Goal: Communication & Community: Share content

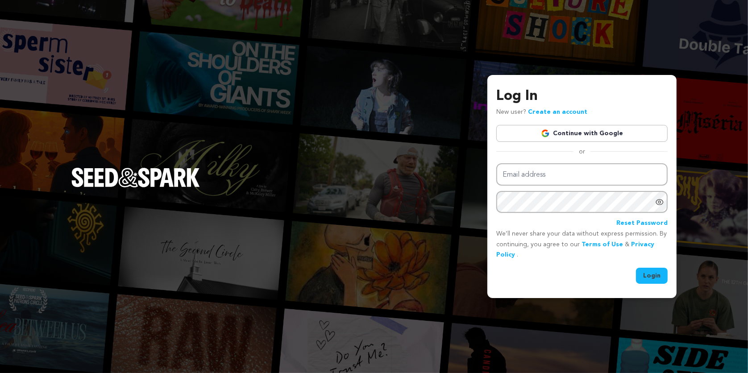
type input "[PERSON_NAME][EMAIL_ADDRESS][DOMAIN_NAME]"
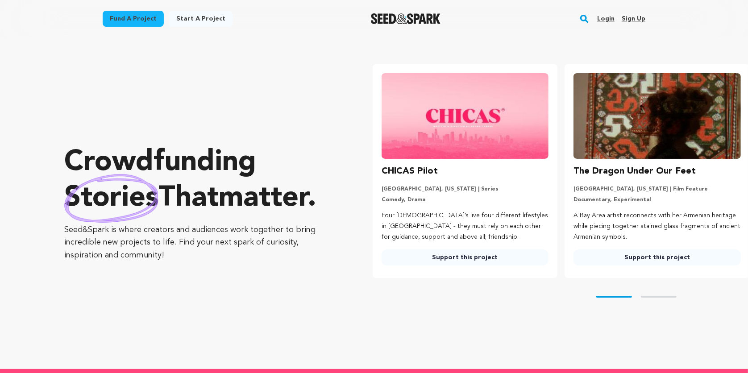
type input "[PERSON_NAME][EMAIL_ADDRESS][DOMAIN_NAME]"
click at [605, 15] on link "Login" at bounding box center [605, 19] width 17 height 14
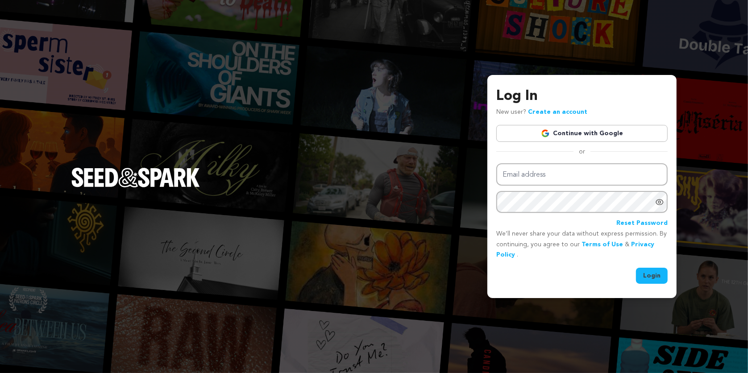
type input "[PERSON_NAME][EMAIL_ADDRESS][DOMAIN_NAME]"
click at [650, 275] on button "Login" at bounding box center [652, 276] width 32 height 16
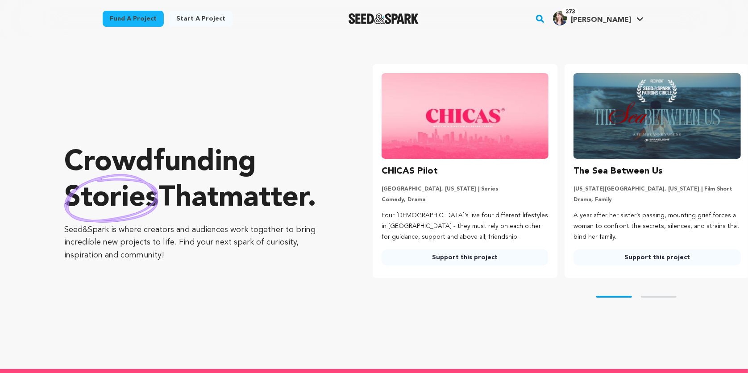
type input "emily@seedandspark.com"
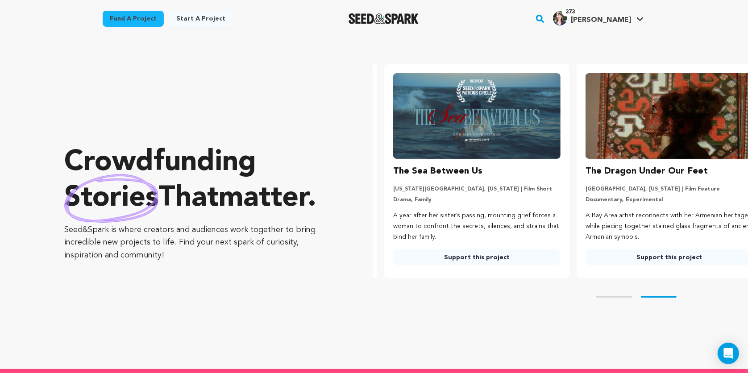
scroll to position [0, 199]
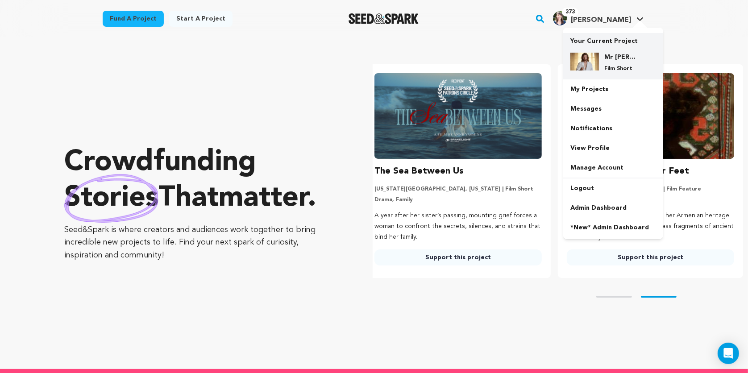
click at [609, 61] on h4 "Mr [PERSON_NAME]" at bounding box center [620, 57] width 32 height 9
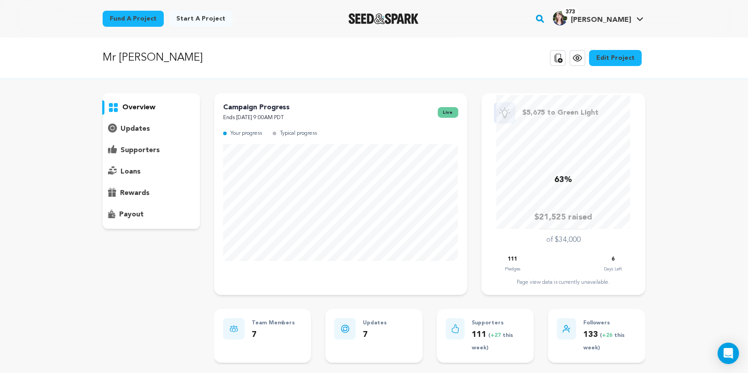
click at [135, 128] on p "updates" at bounding box center [134, 129] width 29 height 11
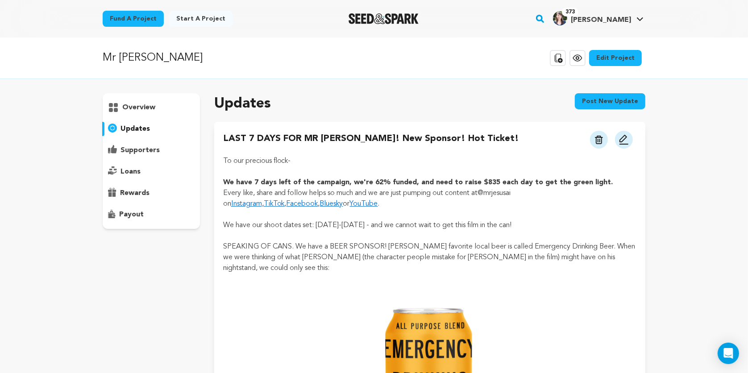
click at [593, 100] on button "Post new update" at bounding box center [610, 101] width 70 height 16
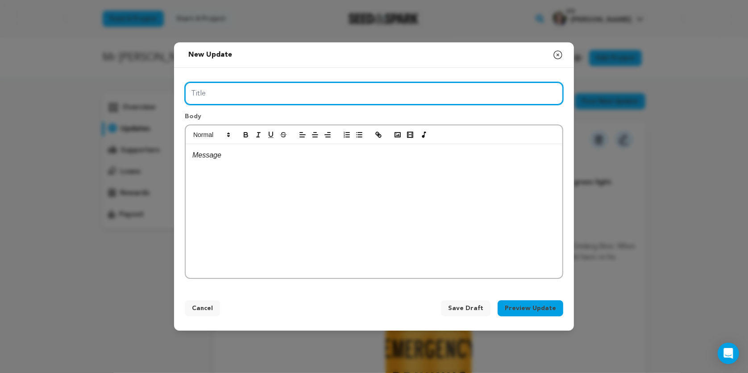
click at [360, 93] on input "Title" at bounding box center [374, 93] width 378 height 23
type input "SIX DAYS LEFT - WHAT WE HAVE ACCOMPLISHED SO FAR"
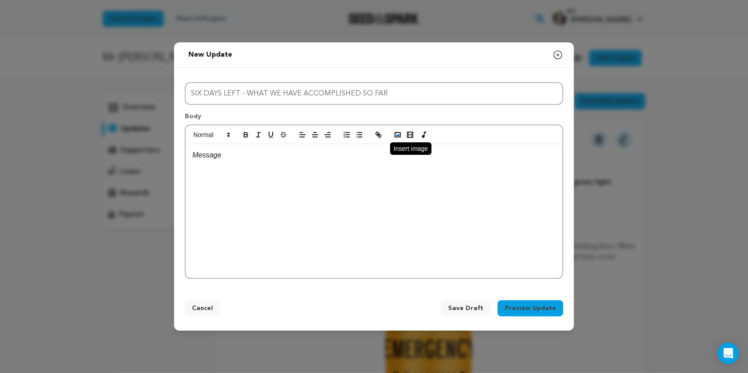
click at [396, 137] on icon "button" at bounding box center [397, 135] width 8 height 8
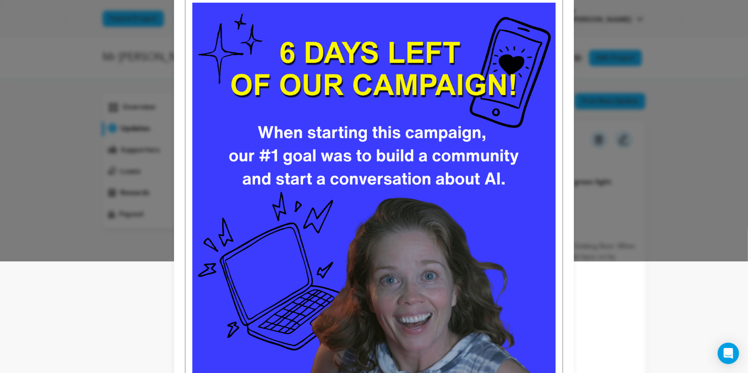
scroll to position [114, 0]
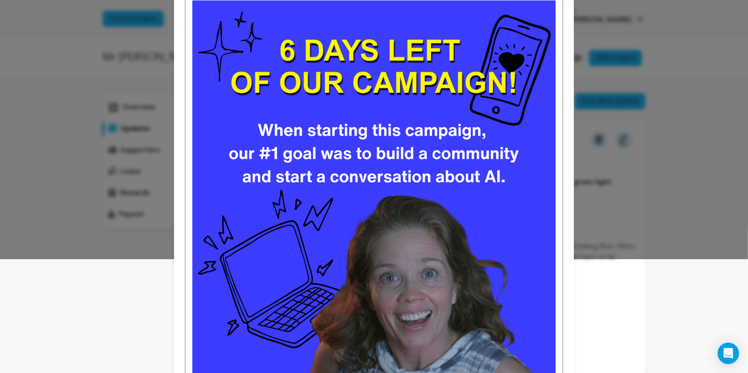
click at [393, 216] on img at bounding box center [373, 227] width 363 height 454
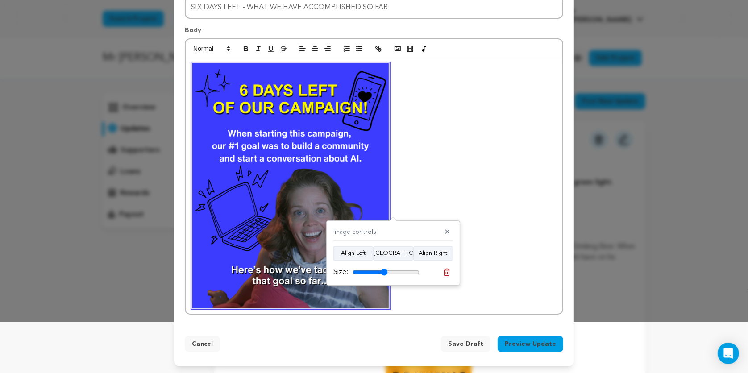
scroll to position [41, 0]
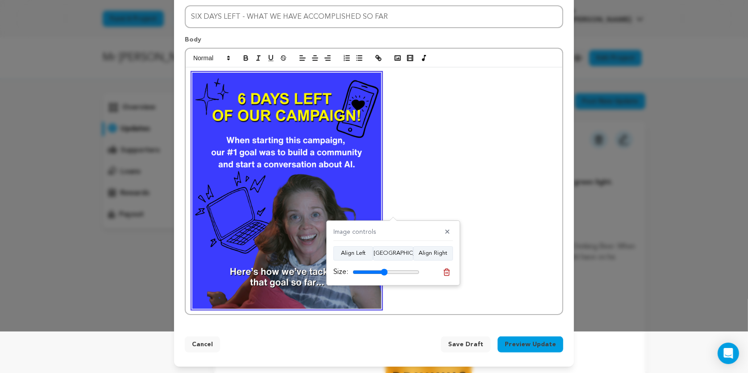
drag, startPoint x: 417, startPoint y: 272, endPoint x: 383, endPoint y: 273, distance: 33.5
type input "52"
click at [383, 273] on input "range" at bounding box center [385, 272] width 67 height 7
click at [418, 186] on p at bounding box center [373, 191] width 363 height 236
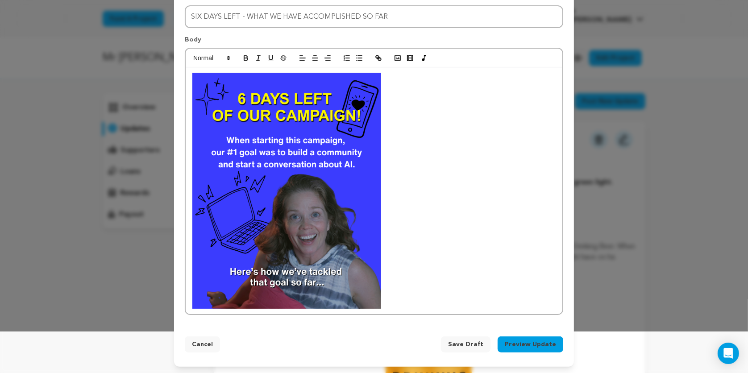
scroll to position [53, 0]
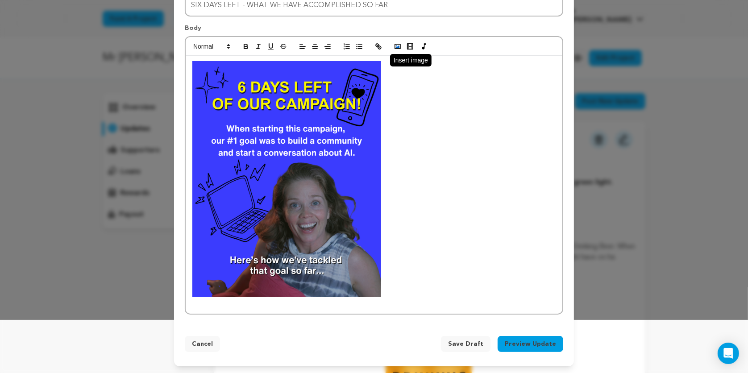
click at [397, 45] on icon "button" at bounding box center [397, 46] width 8 height 8
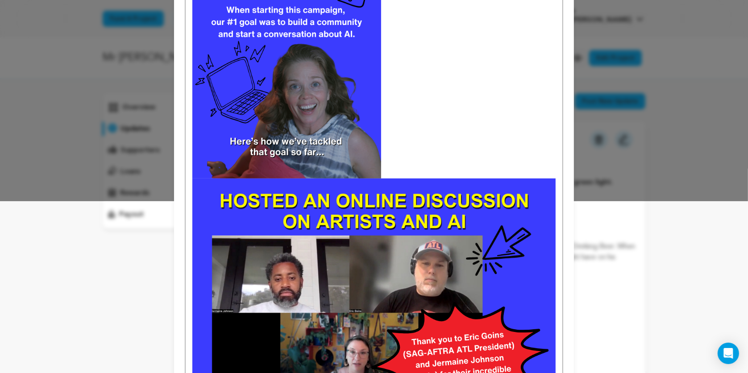
scroll to position [182, 0]
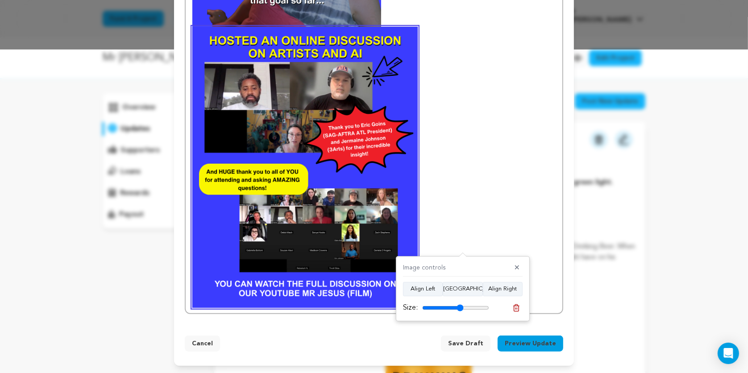
scroll to position [323, 0]
drag, startPoint x: 486, startPoint y: 308, endPoint x: 460, endPoint y: 307, distance: 26.4
click at [460, 307] on input "range" at bounding box center [455, 307] width 67 height 7
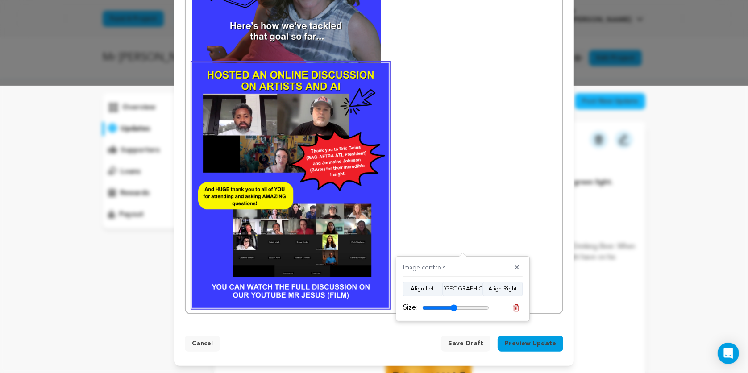
scroll to position [278, 0]
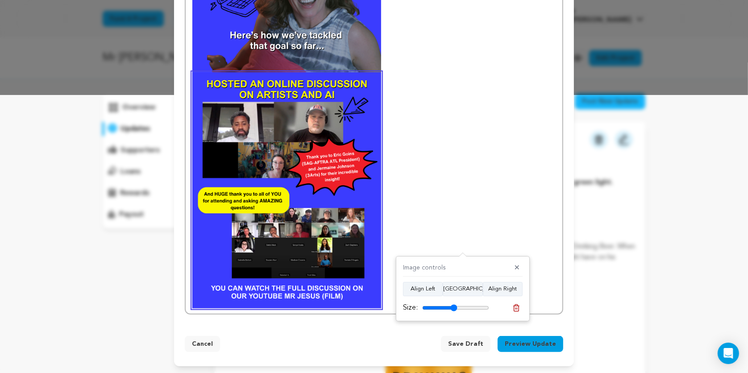
drag, startPoint x: 460, startPoint y: 308, endPoint x: 453, endPoint y: 308, distance: 6.7
type input "52"
click at [453, 308] on input "range" at bounding box center [455, 307] width 67 height 7
click at [457, 219] on p at bounding box center [373, 190] width 363 height 236
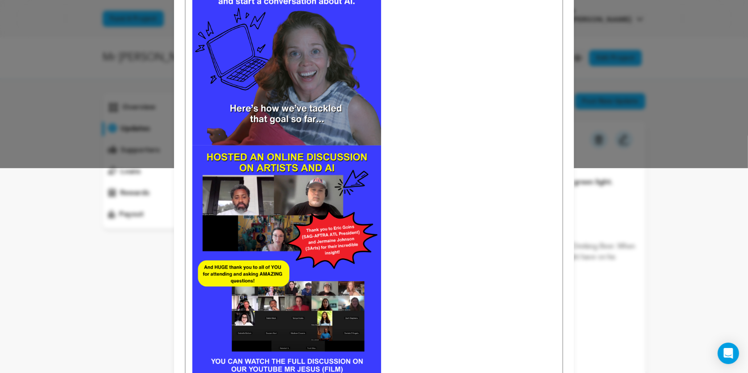
scroll to position [91, 0]
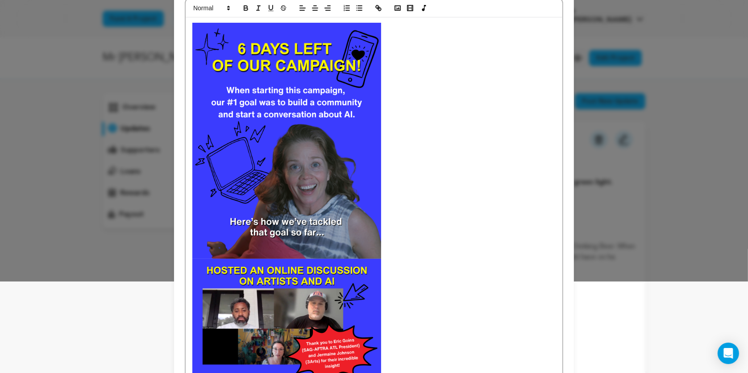
click at [332, 195] on img at bounding box center [286, 141] width 189 height 236
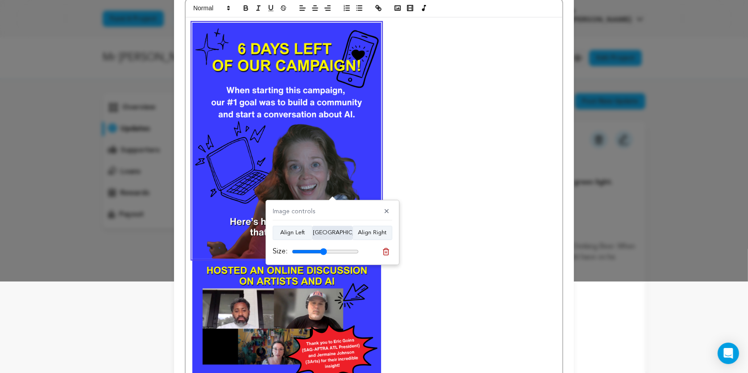
scroll to position [213, 0]
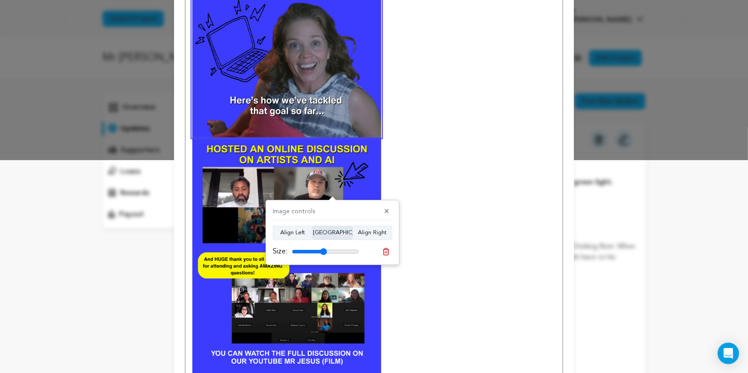
click at [331, 234] on button "Align Center" at bounding box center [332, 233] width 40 height 14
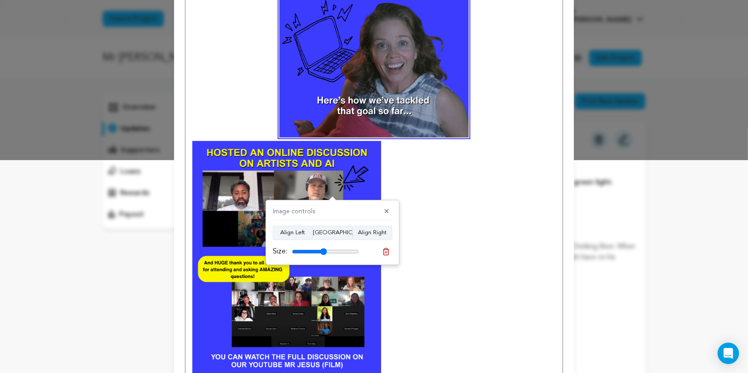
click at [319, 177] on img at bounding box center [286, 259] width 189 height 236
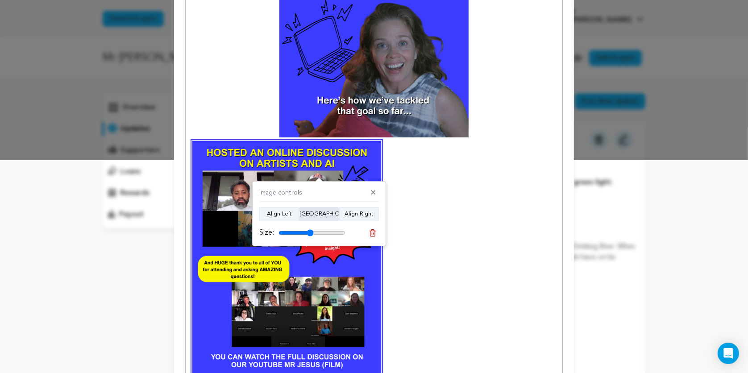
click at [318, 214] on button "Align Center" at bounding box center [319, 214] width 40 height 14
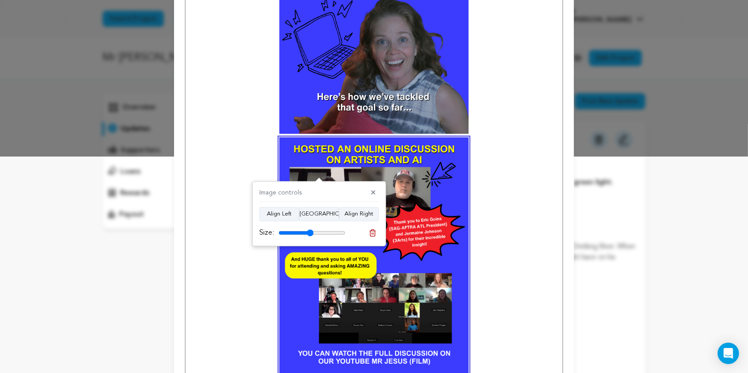
click at [497, 212] on p at bounding box center [373, 255] width 363 height 236
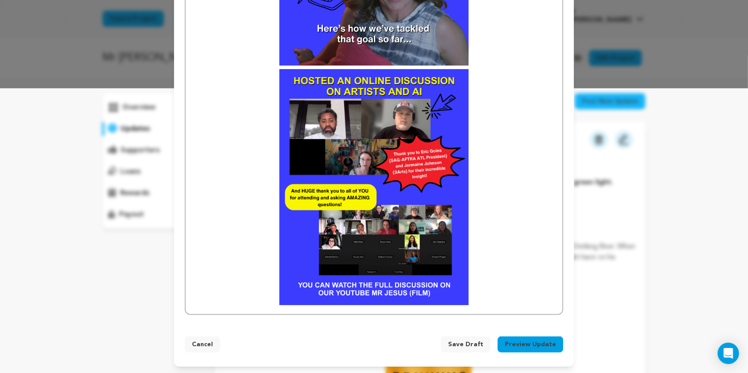
scroll to position [285, 0]
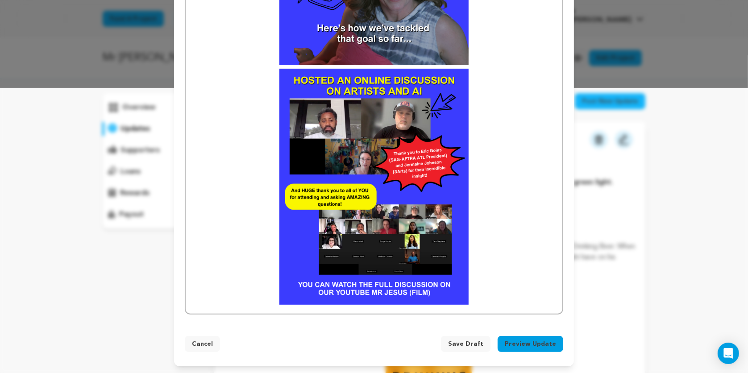
click at [489, 217] on p at bounding box center [373, 187] width 363 height 236
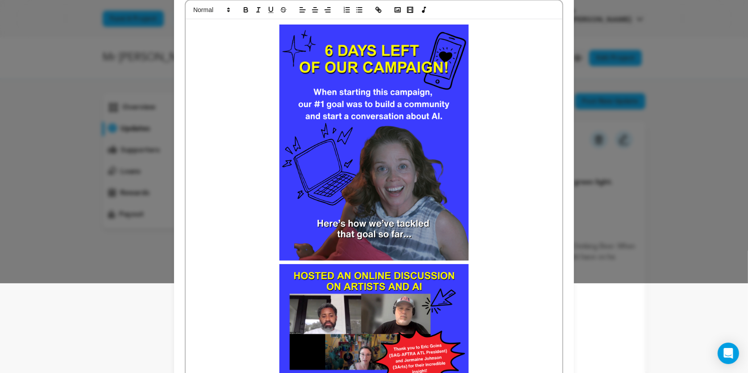
scroll to position [0, 0]
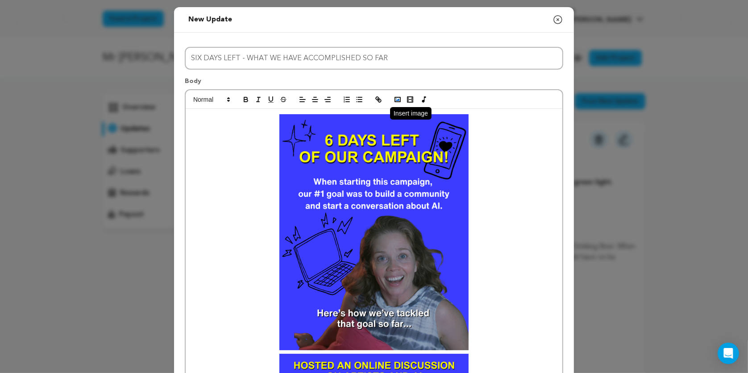
click at [396, 101] on rect "button" at bounding box center [397, 99] width 5 height 4
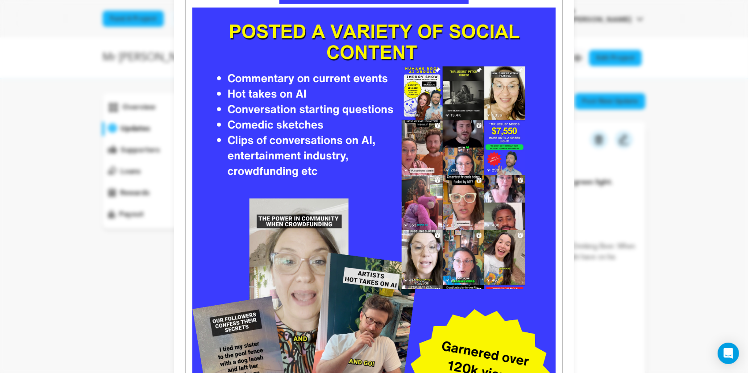
scroll to position [609, 0]
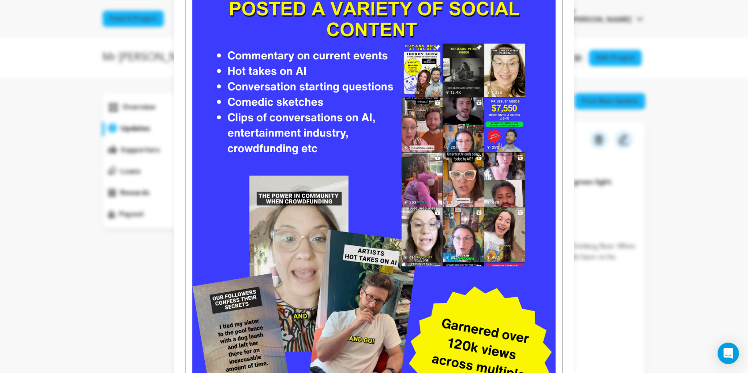
click at [368, 261] on img at bounding box center [373, 212] width 363 height 454
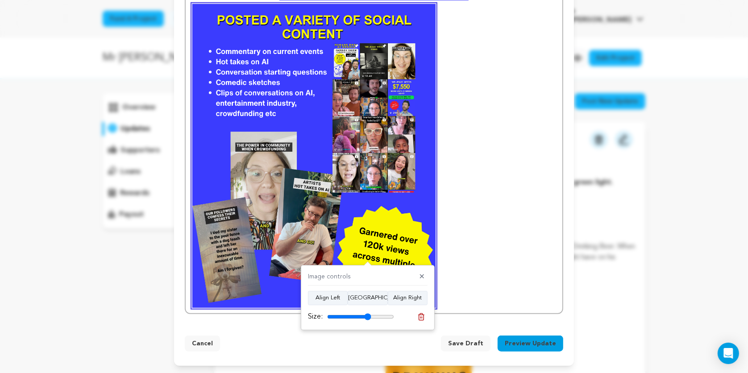
drag, startPoint x: 389, startPoint y: 314, endPoint x: 368, endPoint y: 314, distance: 21.4
click at [368, 314] on input "range" at bounding box center [360, 316] width 67 height 7
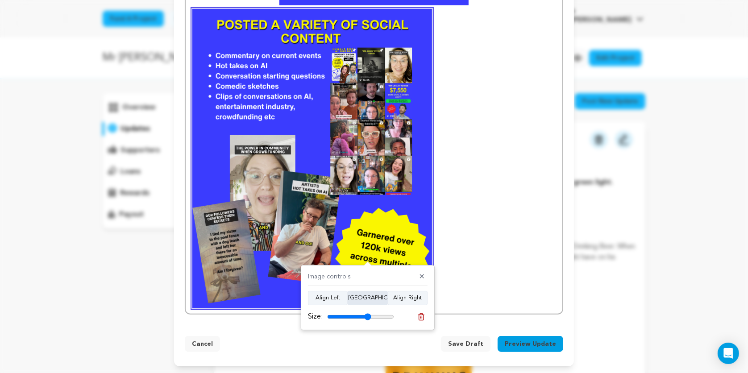
click at [359, 299] on button "Align Center" at bounding box center [368, 298] width 40 height 14
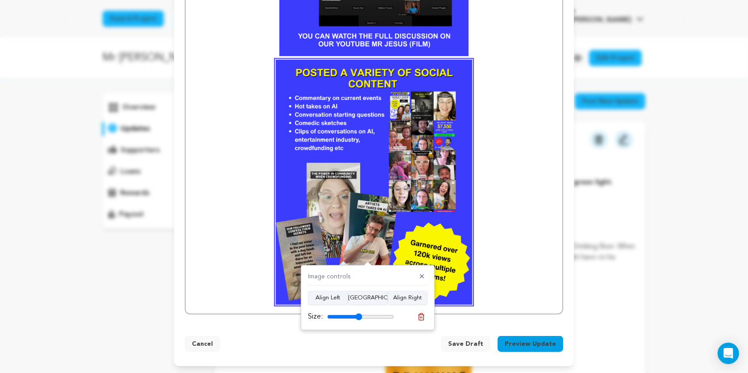
scroll to position [525, 0]
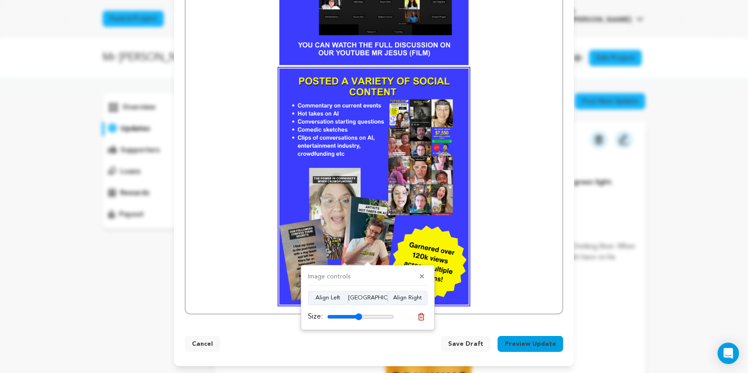
drag, startPoint x: 369, startPoint y: 315, endPoint x: 358, endPoint y: 316, distance: 10.4
type input "52"
click at [358, 316] on input "range" at bounding box center [360, 316] width 67 height 7
click at [471, 251] on p at bounding box center [373, 187] width 363 height 236
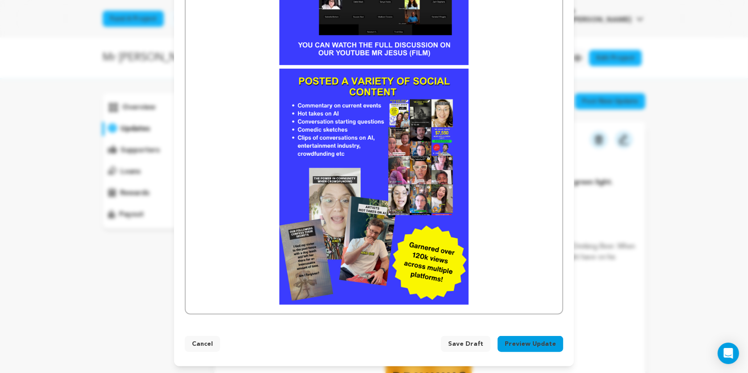
click at [509, 238] on p at bounding box center [373, 187] width 363 height 236
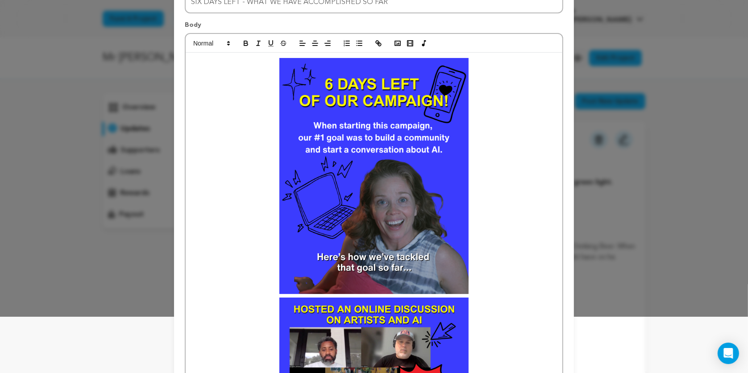
scroll to position [0, 0]
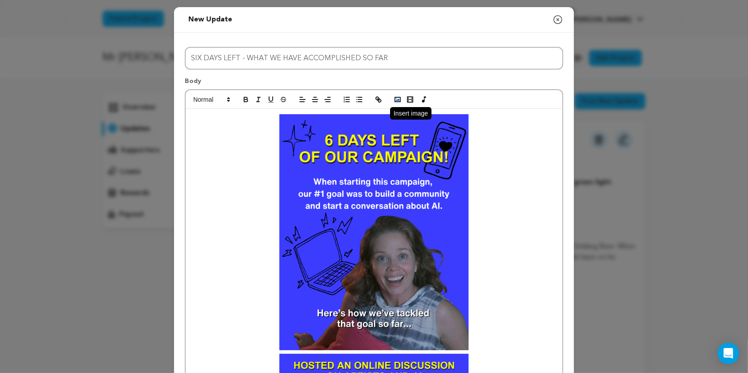
click at [395, 96] on icon "button" at bounding box center [397, 99] width 8 height 8
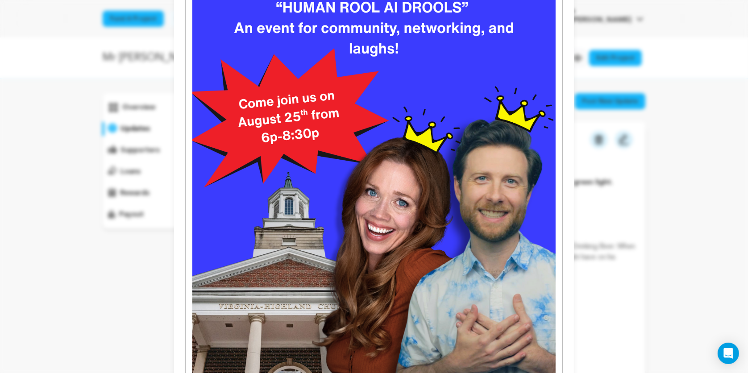
scroll to position [909, 0]
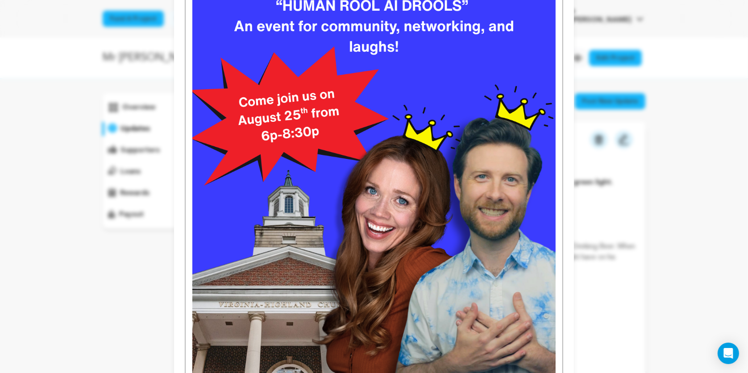
click at [472, 259] on img at bounding box center [373, 151] width 363 height 454
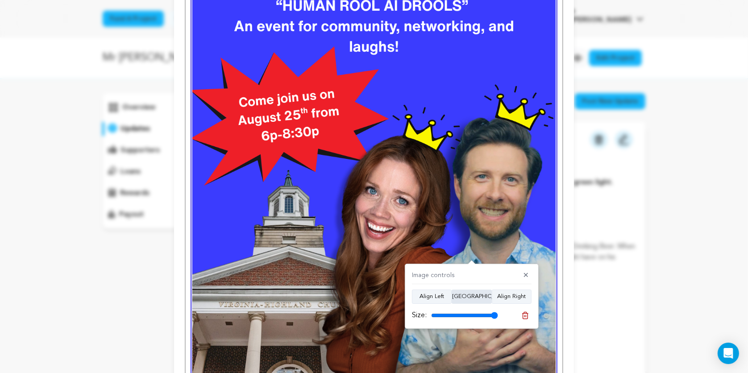
click at [468, 295] on button "Align Center" at bounding box center [471, 297] width 40 height 14
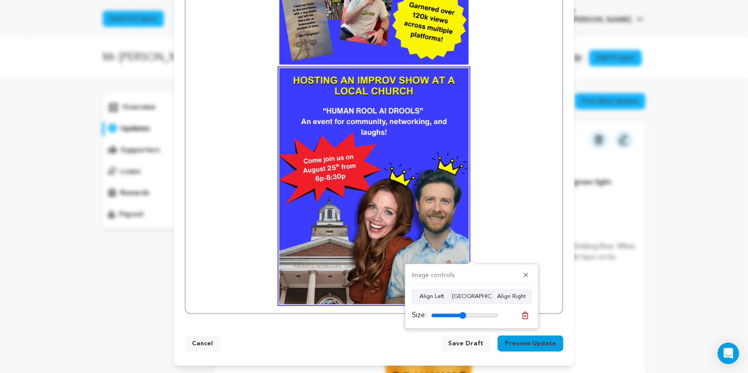
scroll to position [764, 0]
drag, startPoint x: 493, startPoint y: 312, endPoint x: 462, endPoint y: 314, distance: 30.8
type input "52"
click at [462, 314] on input "range" at bounding box center [464, 315] width 67 height 7
click at [488, 246] on p at bounding box center [373, 187] width 363 height 236
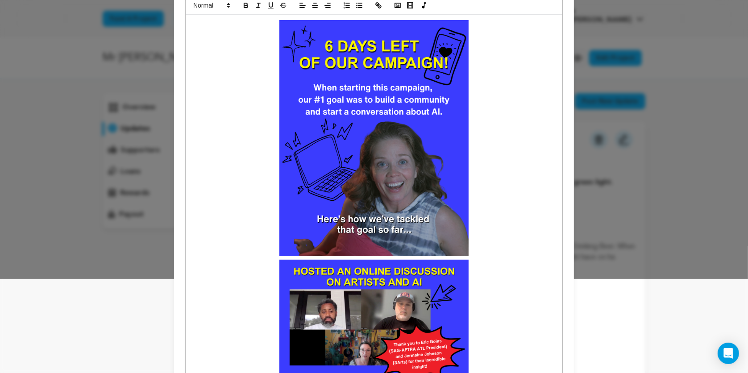
scroll to position [0, 0]
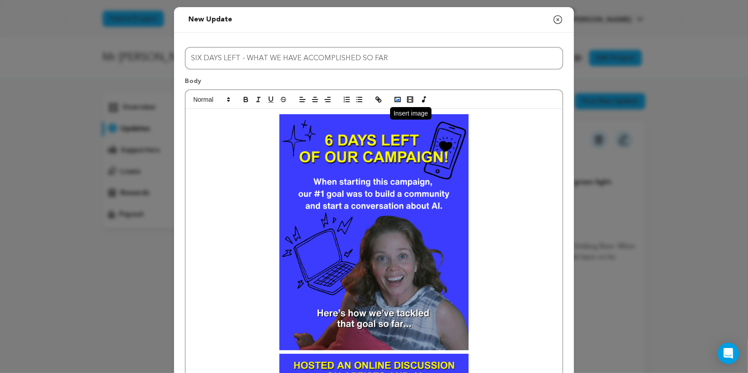
click at [397, 96] on icon "button" at bounding box center [397, 99] width 8 height 8
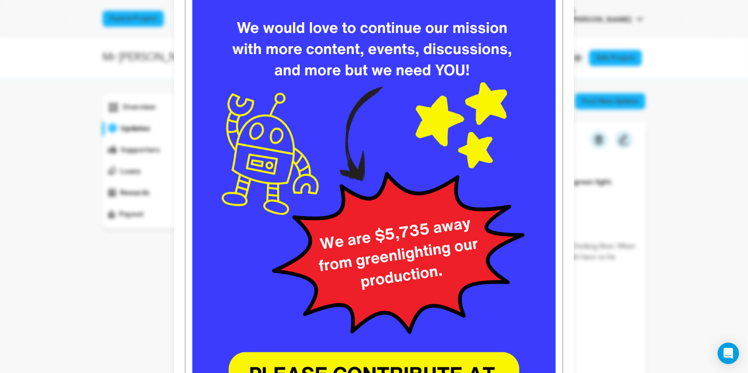
scroll to position [1169, 0]
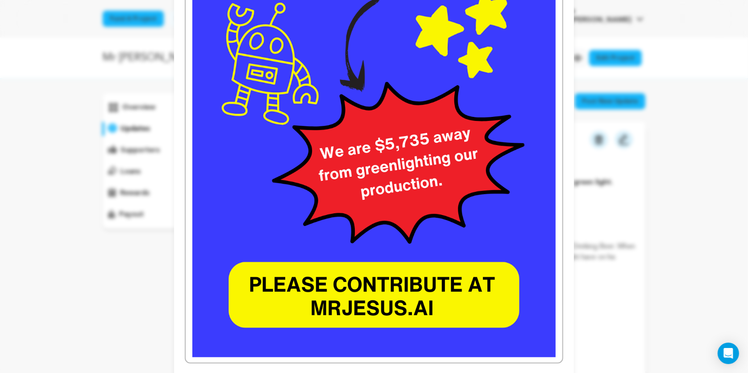
click at [411, 236] on img at bounding box center [373, 131] width 363 height 454
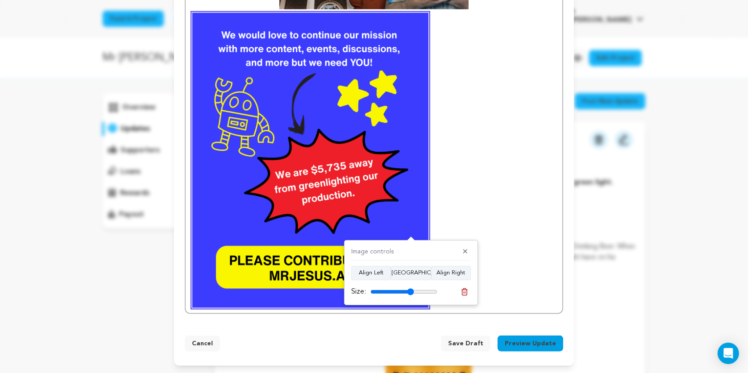
scroll to position [1060, 0]
drag, startPoint x: 432, startPoint y: 289, endPoint x: 410, endPoint y: 289, distance: 22.3
click at [410, 289] on input "range" at bounding box center [403, 291] width 67 height 7
click at [412, 273] on button "Align Center" at bounding box center [411, 273] width 40 height 14
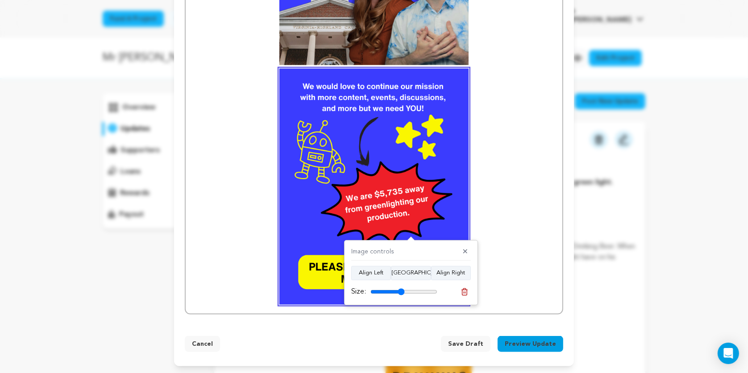
scroll to position [999, 0]
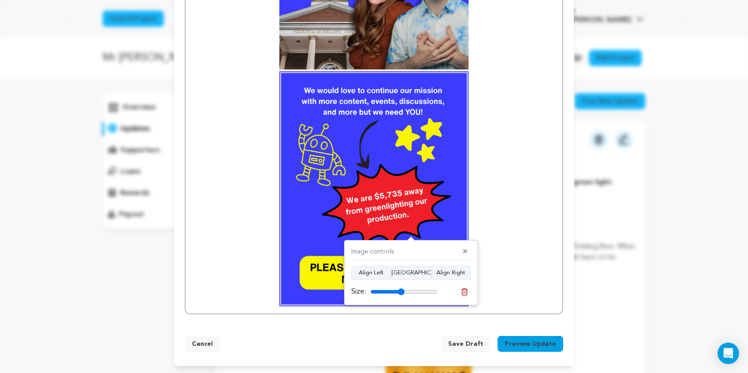
drag, startPoint x: 410, startPoint y: 290, endPoint x: 401, endPoint y: 293, distance: 9.7
type input "51"
click at [401, 293] on input "range" at bounding box center [403, 291] width 67 height 7
click at [499, 234] on p at bounding box center [373, 189] width 363 height 232
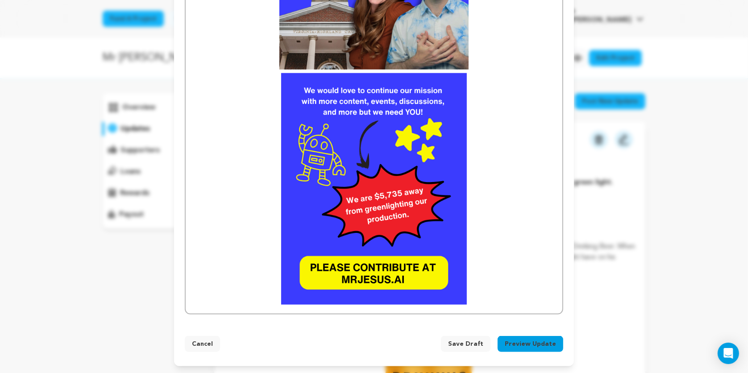
click at [526, 342] on button "Preview Update" at bounding box center [530, 344] width 66 height 16
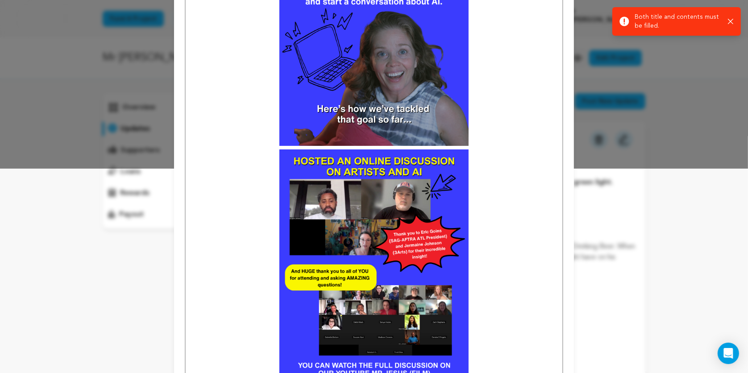
scroll to position [0, 0]
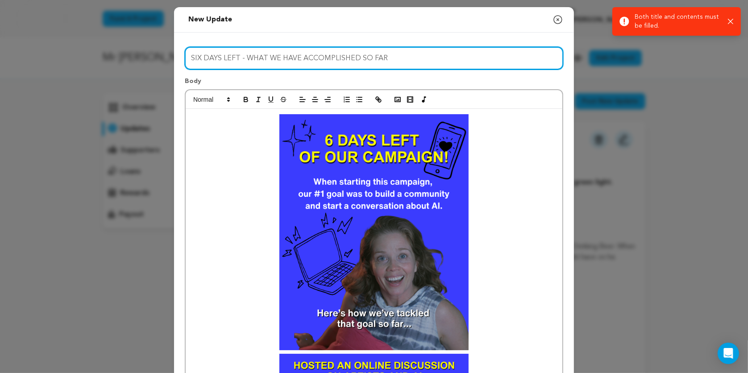
click at [253, 58] on input "SIX DAYS LEFT - WHAT WE HAVE ACCOMPLISHED SO FAR" at bounding box center [374, 58] width 378 height 23
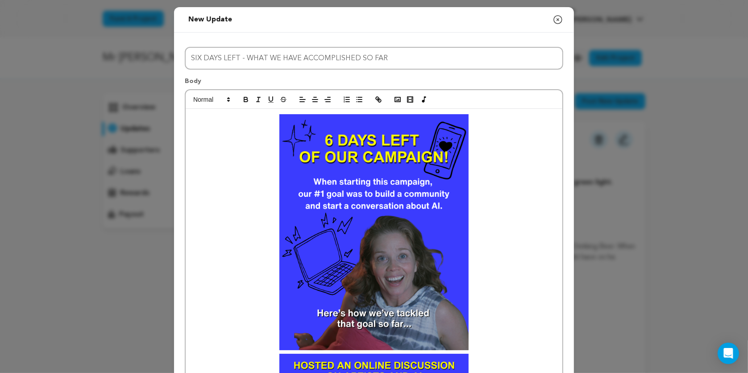
click at [220, 124] on p at bounding box center [373, 232] width 363 height 236
click at [251, 134] on p at bounding box center [373, 232] width 363 height 236
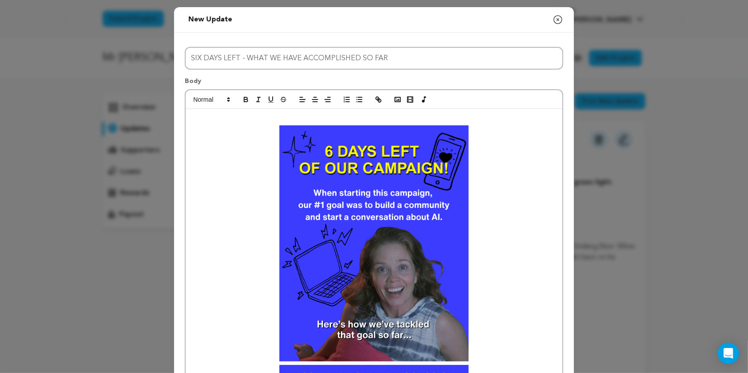
click at [273, 117] on p at bounding box center [373, 120] width 363 height 12
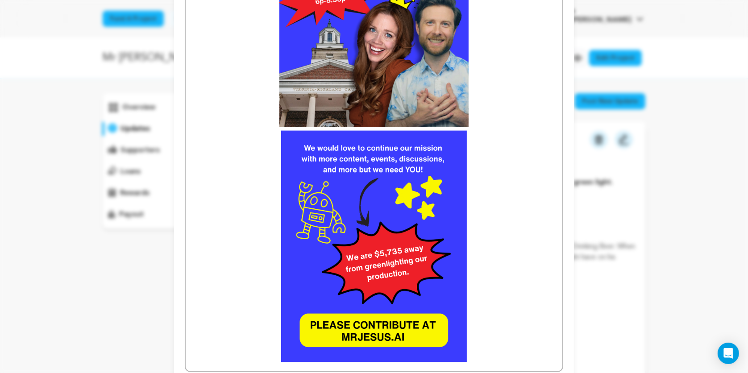
scroll to position [1034, 0]
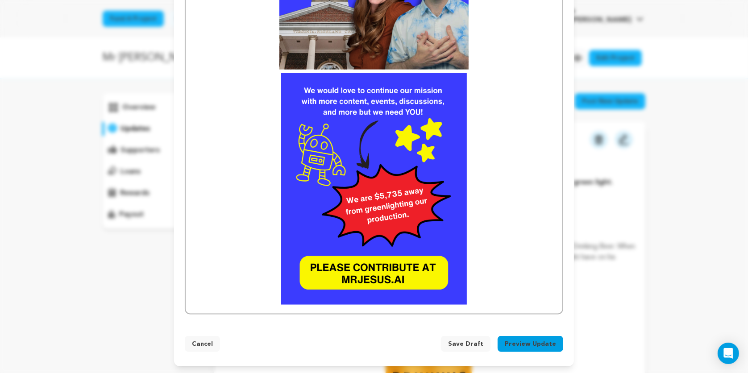
click at [533, 342] on button "Preview Update" at bounding box center [530, 344] width 66 height 16
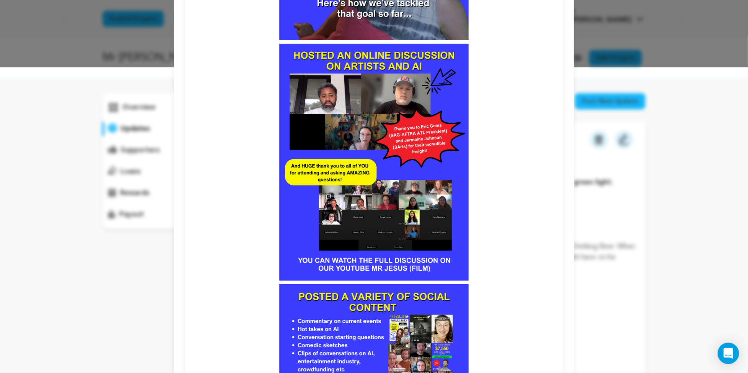
scroll to position [326, 0]
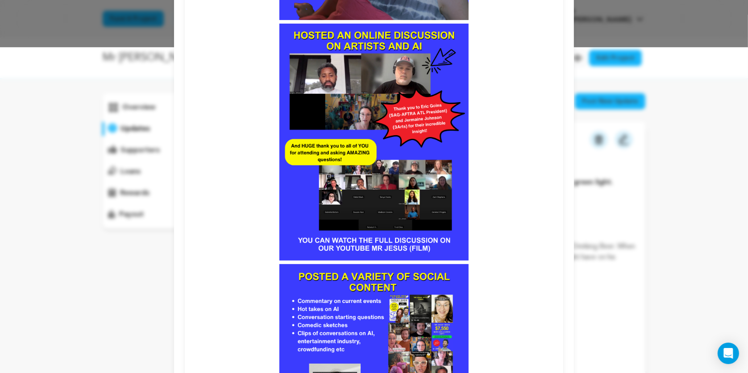
click at [480, 226] on p at bounding box center [374, 142] width 364 height 236
click at [478, 216] on p at bounding box center [374, 142] width 364 height 236
click at [455, 210] on img at bounding box center [373, 142] width 189 height 236
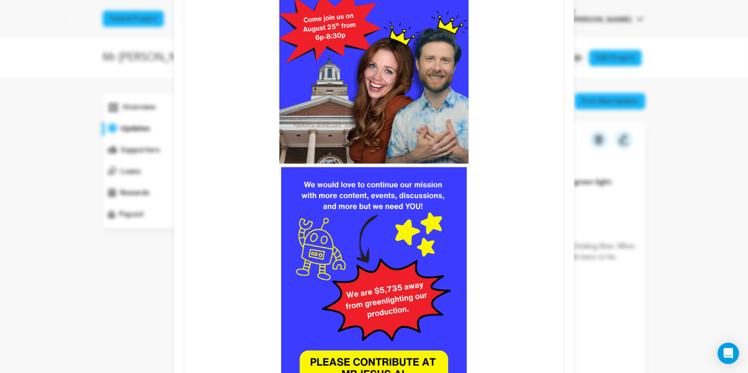
scroll to position [998, 0]
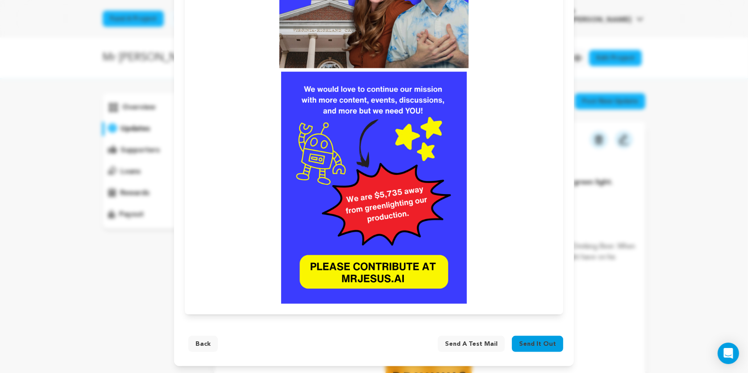
click at [199, 340] on button "Back" at bounding box center [202, 344] width 29 height 16
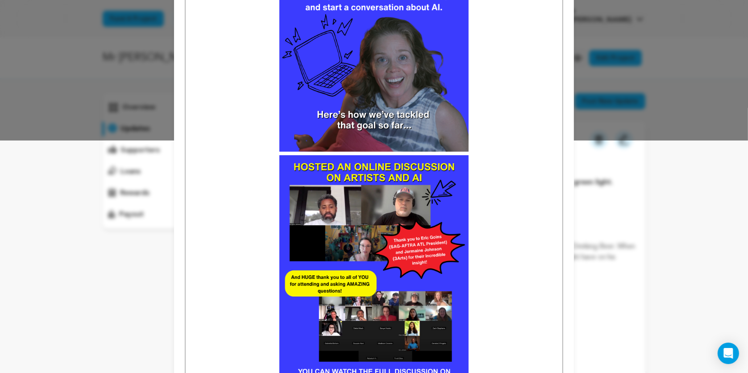
scroll to position [229, 0]
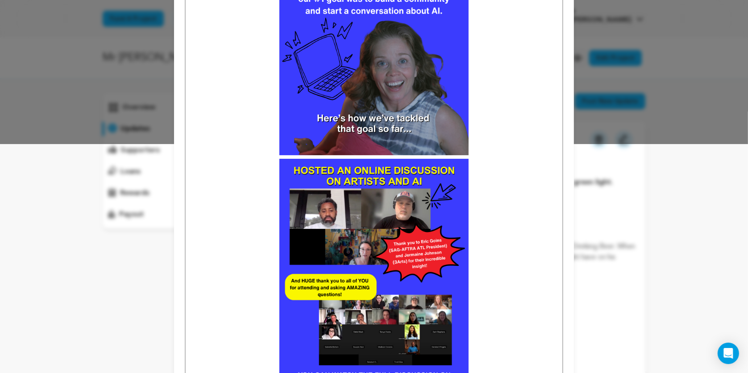
click at [375, 211] on img at bounding box center [373, 277] width 189 height 236
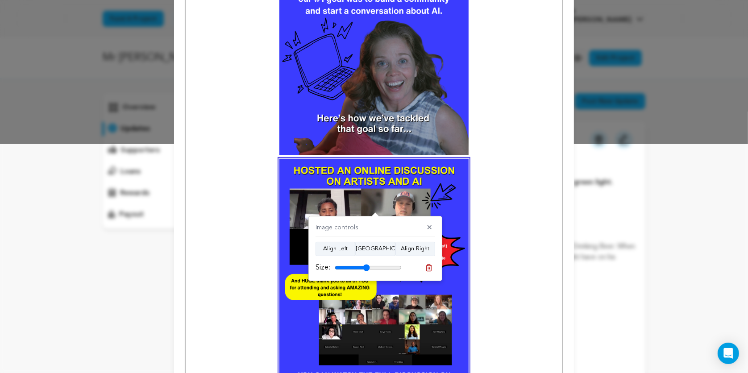
click at [369, 198] on img at bounding box center [373, 277] width 189 height 236
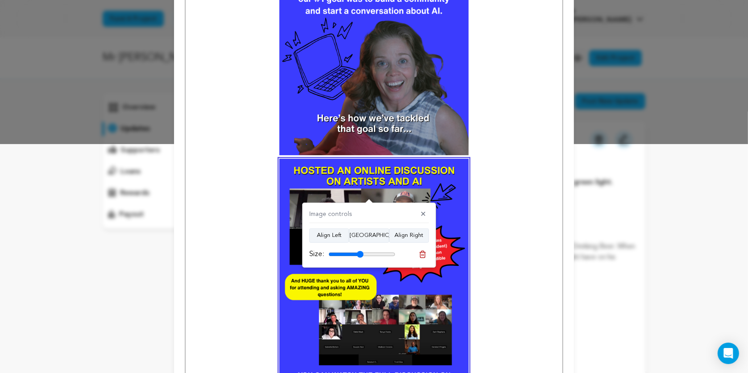
click at [532, 220] on p at bounding box center [373, 277] width 363 height 236
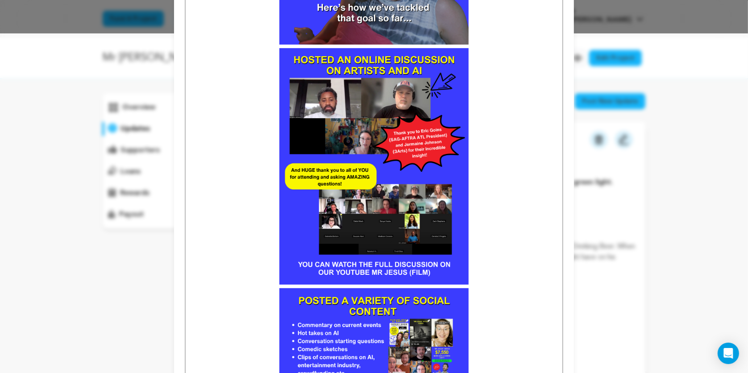
scroll to position [428, 0]
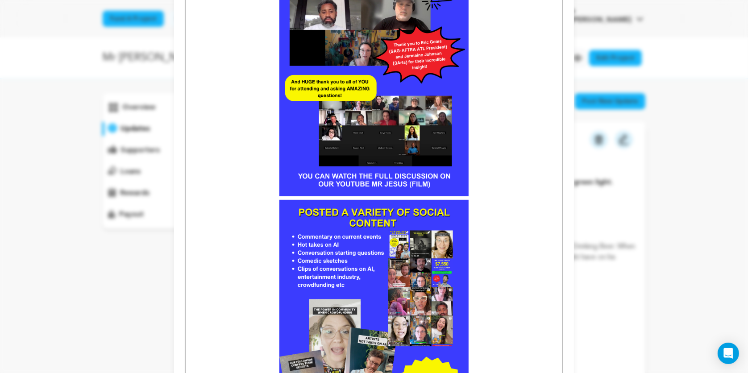
click at [467, 172] on img at bounding box center [373, 78] width 189 height 236
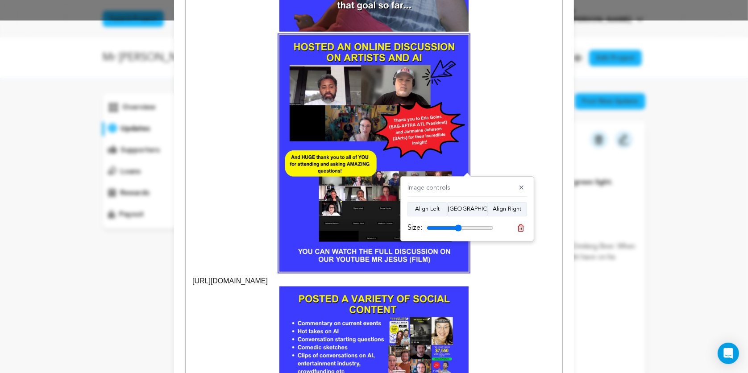
scroll to position [358, 0]
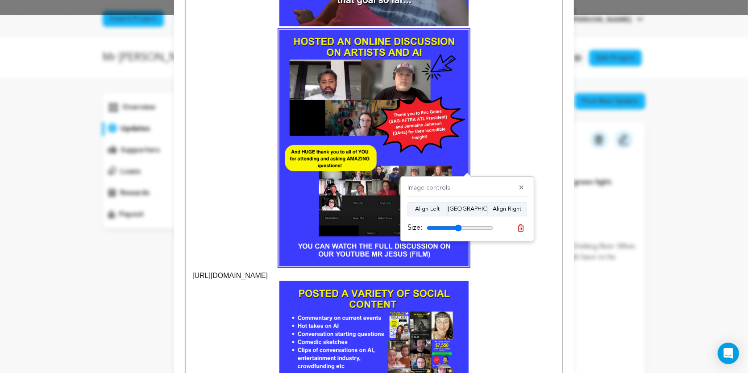
drag, startPoint x: 323, startPoint y: 276, endPoint x: 188, endPoint y: 278, distance: 135.2
click at [188, 278] on div "To our devoted flock- A story, in pictures. You know, like a movie! Kind of. ht…" at bounding box center [374, 376] width 377 height 1250
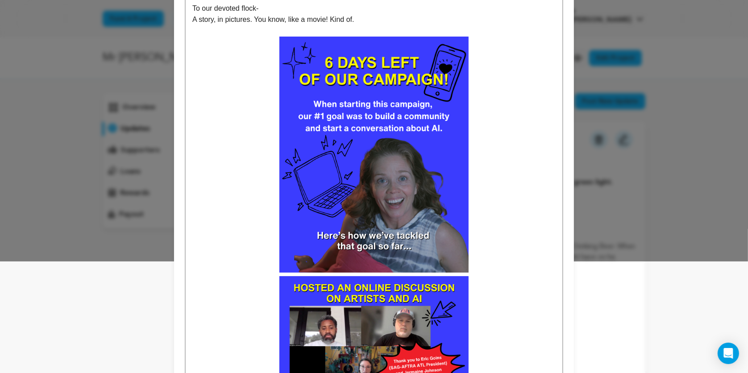
scroll to position [0, 0]
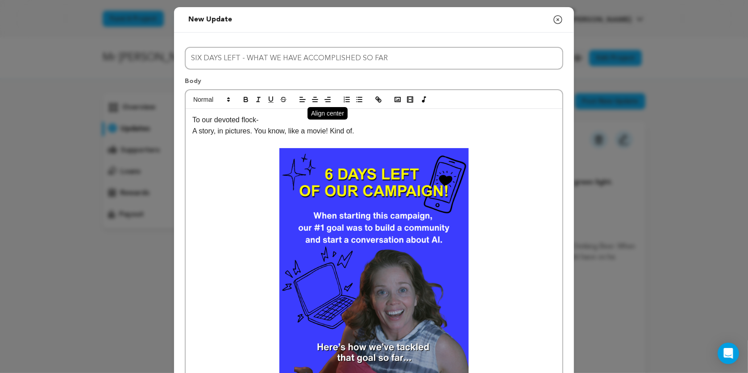
click at [314, 97] on line "button" at bounding box center [315, 97] width 3 height 0
click at [376, 99] on icon "button" at bounding box center [377, 98] width 3 height 3
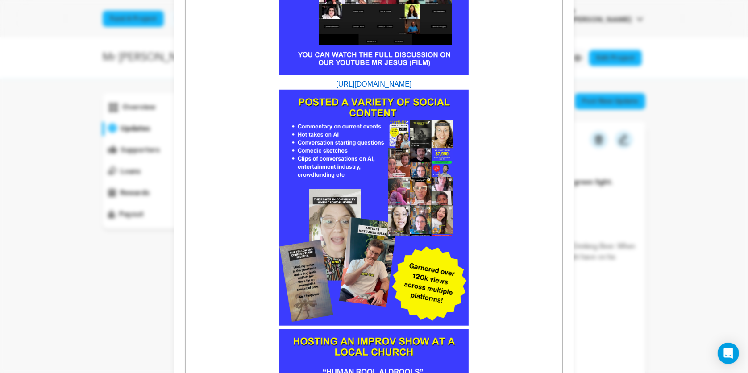
scroll to position [556, 0]
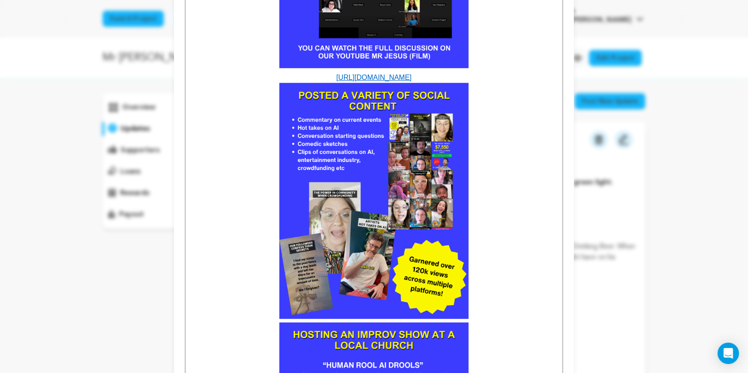
click at [473, 251] on p at bounding box center [373, 201] width 363 height 236
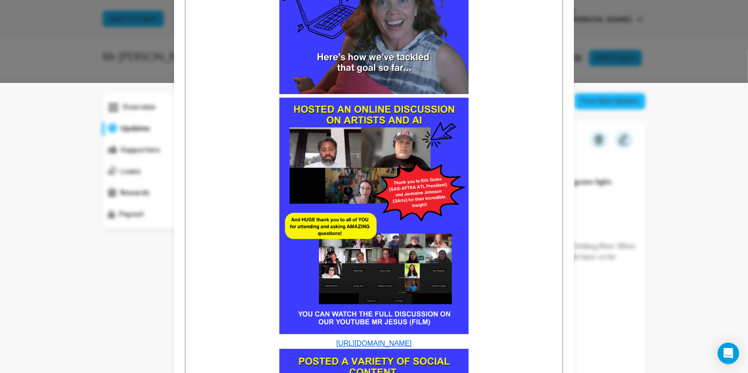
scroll to position [72, 0]
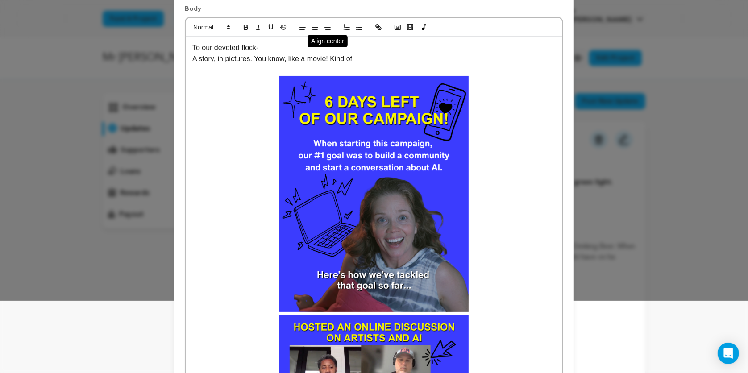
click at [312, 24] on icon "button" at bounding box center [315, 27] width 8 height 8
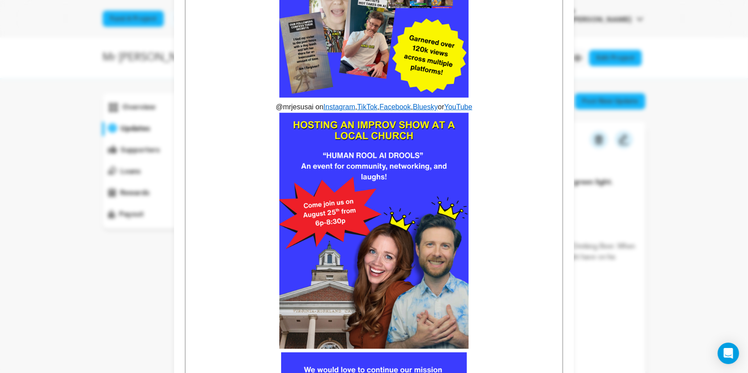
scroll to position [817, 0]
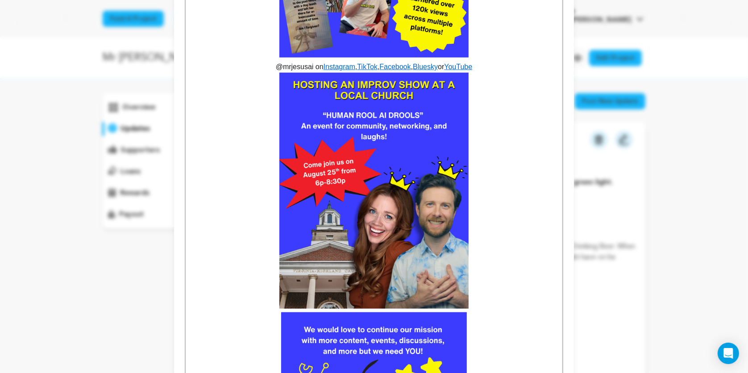
click at [481, 257] on p at bounding box center [373, 191] width 363 height 236
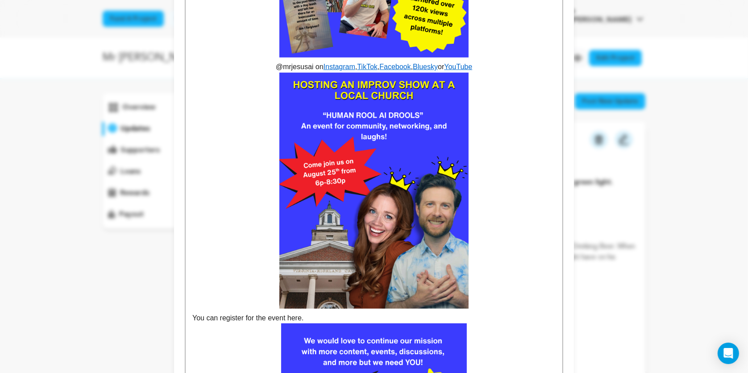
drag, startPoint x: 309, startPoint y: 319, endPoint x: 186, endPoint y: 316, distance: 122.7
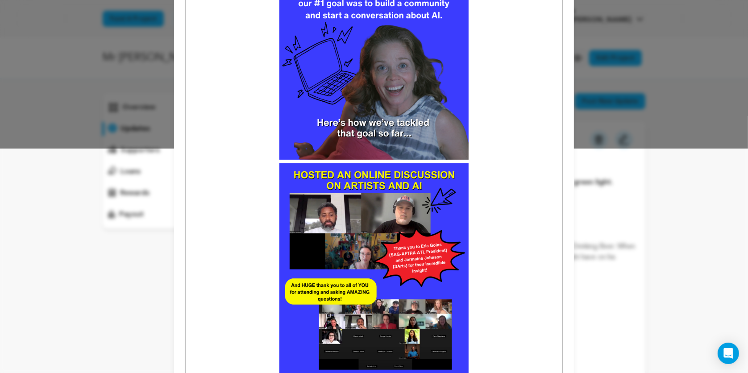
scroll to position [0, 0]
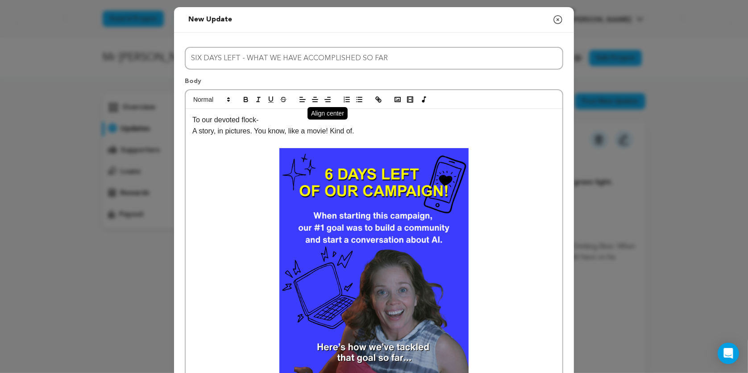
click at [314, 99] on line "button" at bounding box center [314, 99] width 5 height 0
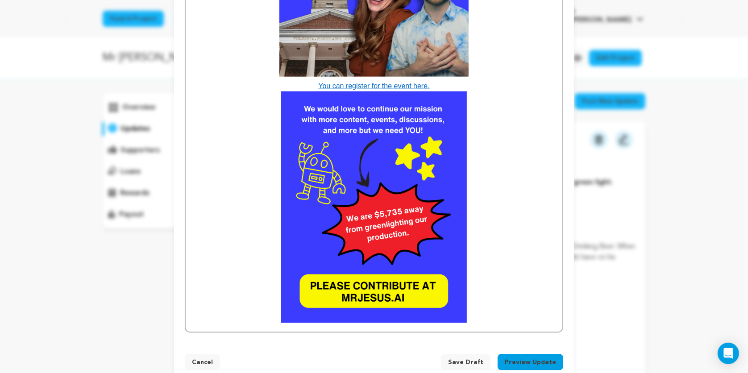
scroll to position [1050, 0]
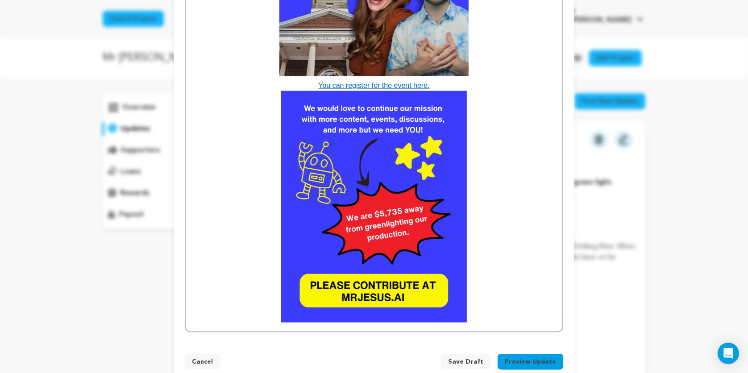
click at [472, 305] on p at bounding box center [373, 207] width 363 height 232
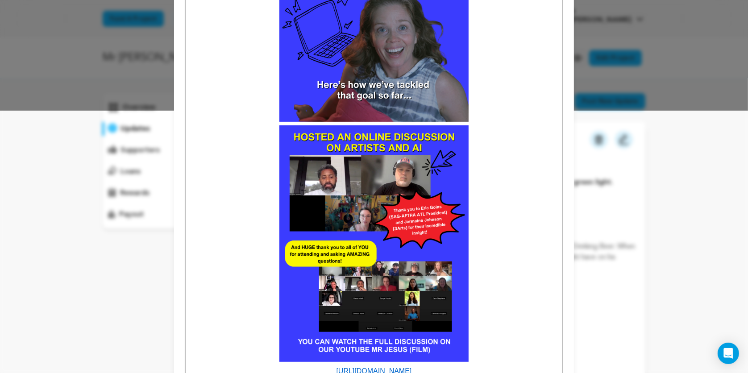
scroll to position [0, 0]
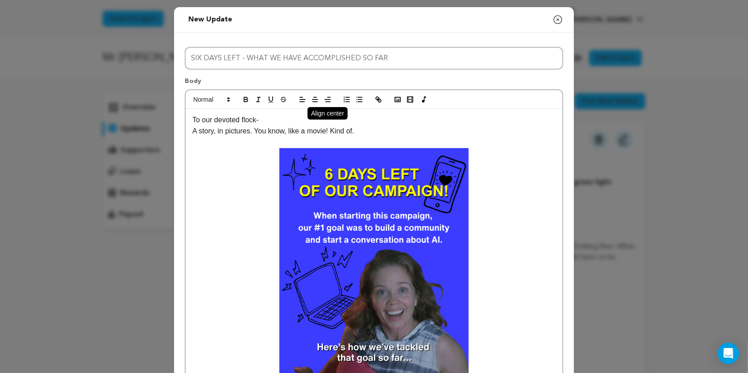
click at [314, 99] on icon "button" at bounding box center [315, 99] width 8 height 8
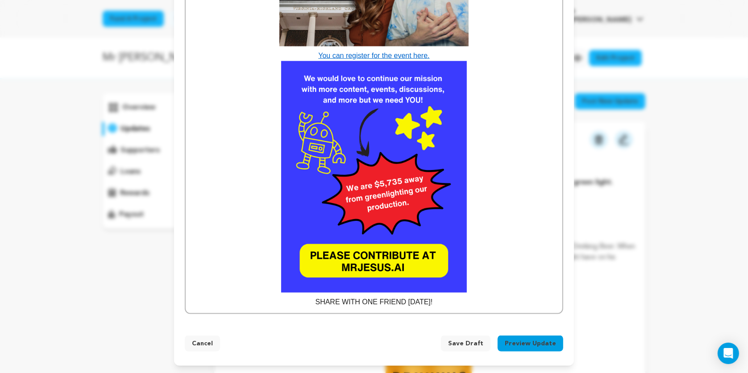
click at [526, 340] on button "Preview Update" at bounding box center [530, 343] width 66 height 16
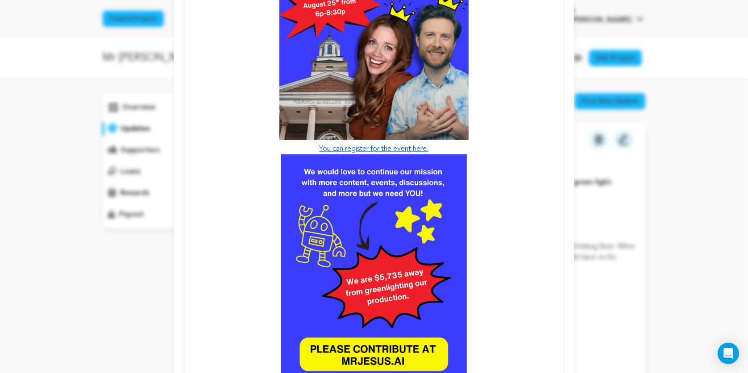
scroll to position [1041, 0]
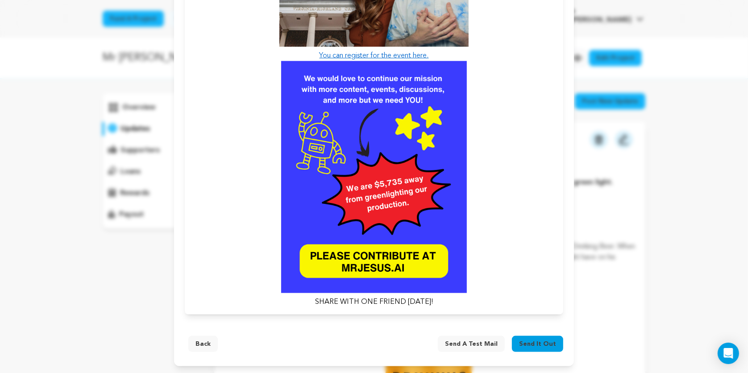
click at [193, 342] on button "Back" at bounding box center [202, 344] width 29 height 16
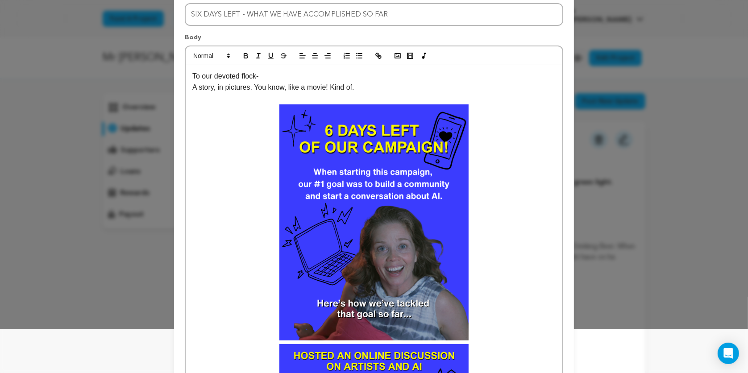
scroll to position [0, 0]
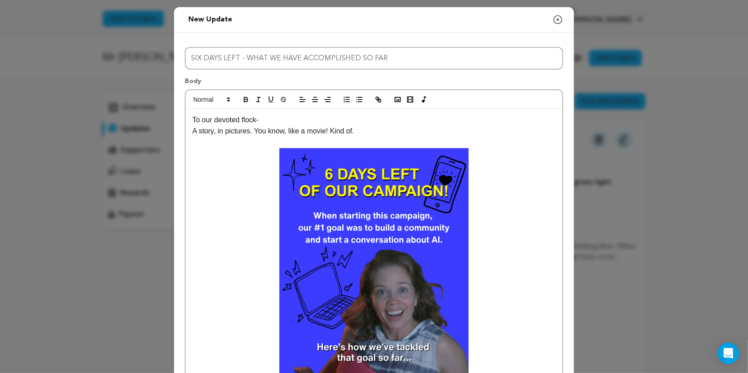
drag, startPoint x: 369, startPoint y: 128, endPoint x: 185, endPoint y: 127, distance: 183.8
click at [313, 100] on icon "button" at bounding box center [315, 99] width 8 height 8
click at [377, 142] on p at bounding box center [373, 143] width 363 height 12
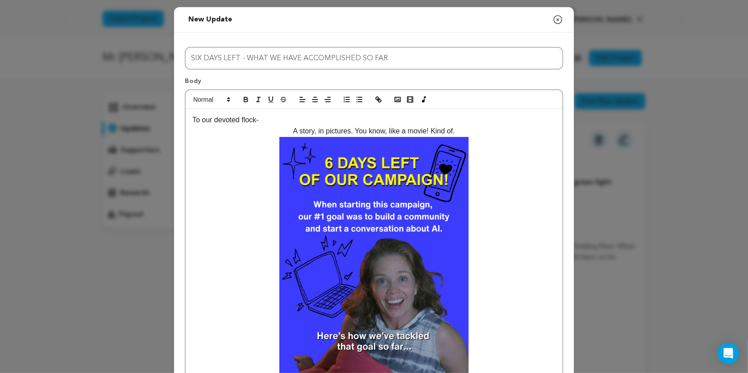
drag, startPoint x: 460, startPoint y: 129, endPoint x: 291, endPoint y: 133, distance: 169.1
click at [291, 133] on p "A story, in pictures. You know, like a movie! Kind of." at bounding box center [373, 131] width 363 height 12
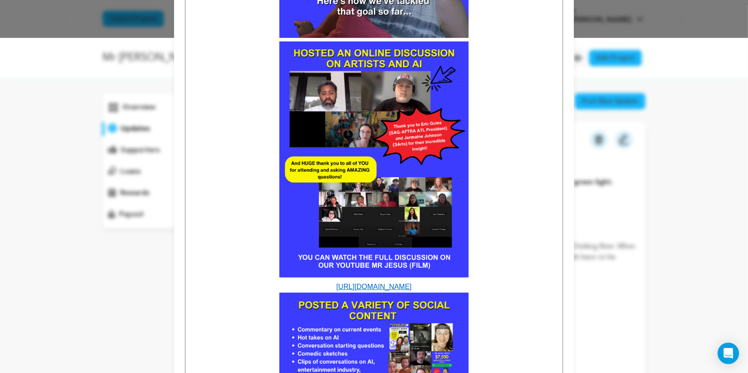
scroll to position [351, 0]
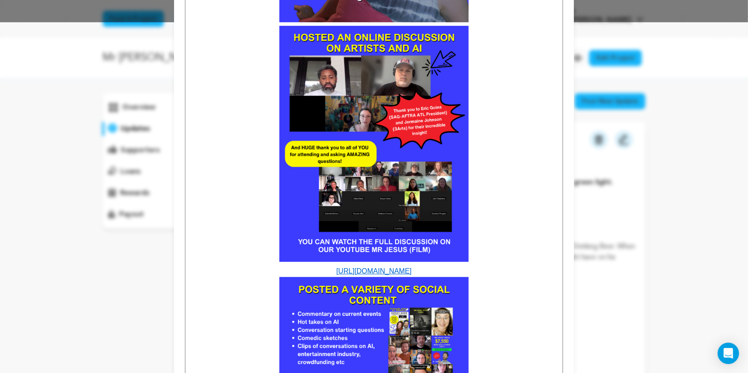
drag, startPoint x: 446, startPoint y: 271, endPoint x: 307, endPoint y: 272, distance: 139.6
click at [307, 272] on p "[URL][DOMAIN_NAME]" at bounding box center [373, 271] width 363 height 12
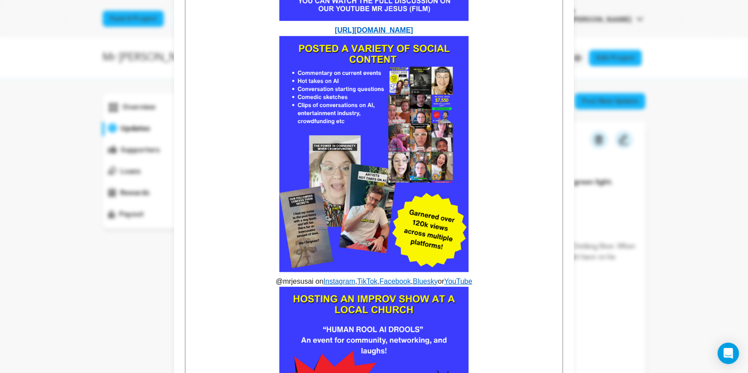
scroll to position [597, 0]
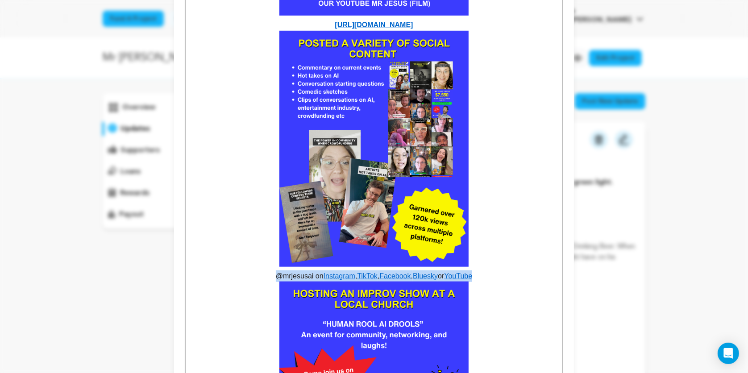
drag, startPoint x: 484, startPoint y: 278, endPoint x: 272, endPoint y: 278, distance: 211.9
click at [272, 278] on p "@mrjesusai on Instagram , TikTok , Facebook , Bluesky or YouTube" at bounding box center [373, 276] width 363 height 12
click at [305, 273] on p "@mrjesusai on Instagram , TikTok , Facebook , Bluesky or YouTube" at bounding box center [373, 276] width 363 height 12
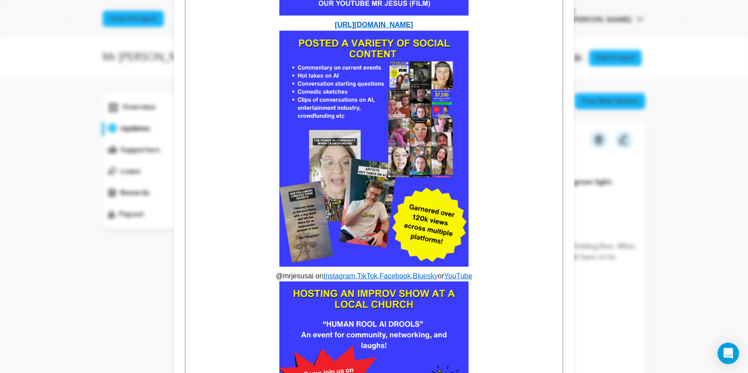
click at [316, 277] on p "@mrjesusai on Instagram , TikTok , Facebook , Bluesky or YouTube" at bounding box center [373, 276] width 363 height 12
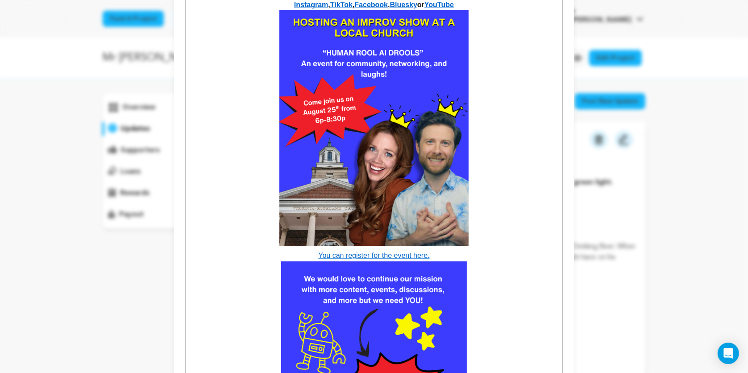
scroll to position [870, 0]
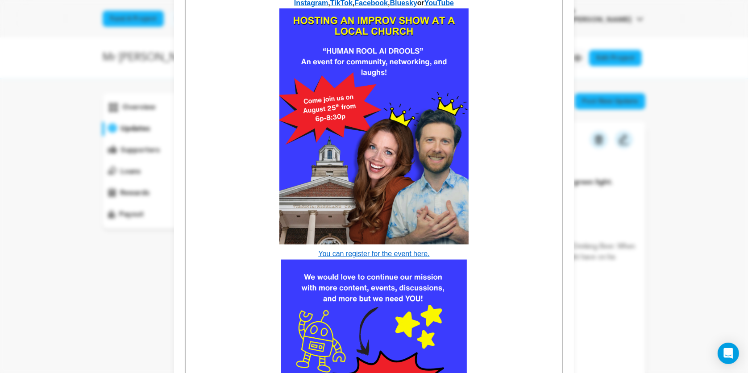
drag, startPoint x: 447, startPoint y: 254, endPoint x: 314, endPoint y: 249, distance: 134.0
click at [314, 249] on p "You can register for the event here." at bounding box center [373, 254] width 363 height 12
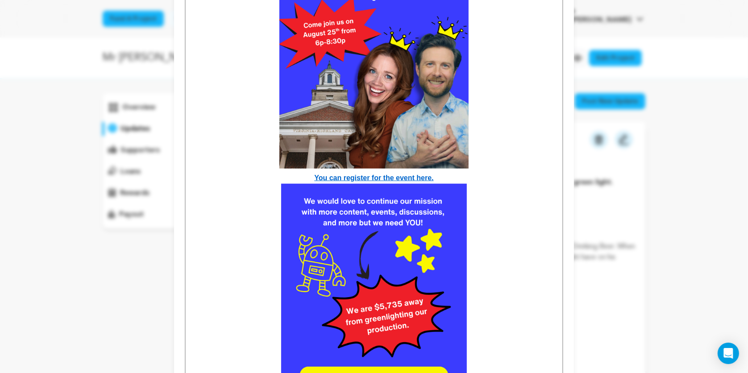
scroll to position [1068, 0]
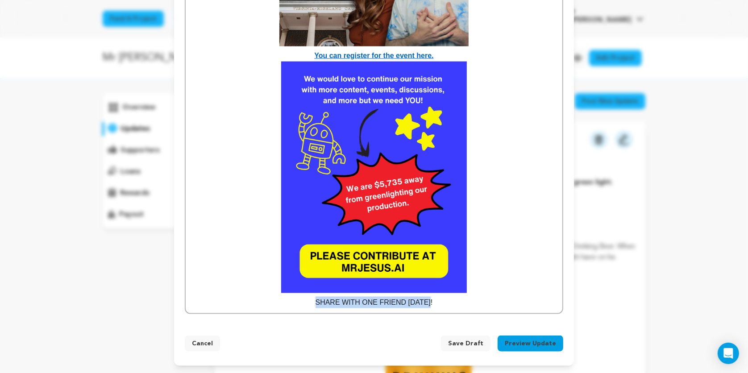
drag, startPoint x: 442, startPoint y: 301, endPoint x: 302, endPoint y: 298, distance: 140.6
click at [302, 298] on p "SHARE WITH ONE FRIEND [DATE]!" at bounding box center [373, 303] width 363 height 12
click at [524, 346] on button "Preview Update" at bounding box center [530, 343] width 66 height 16
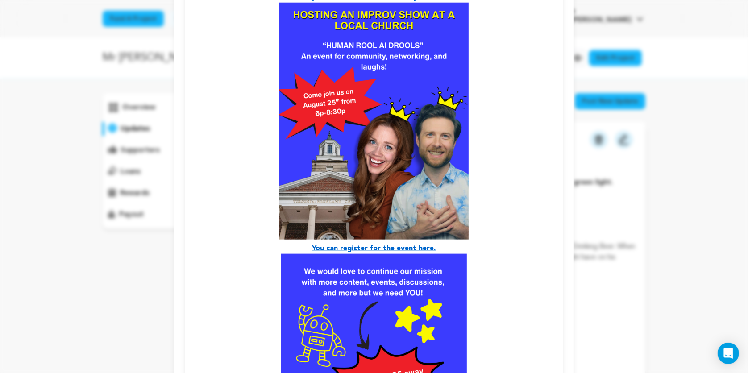
scroll to position [1031, 0]
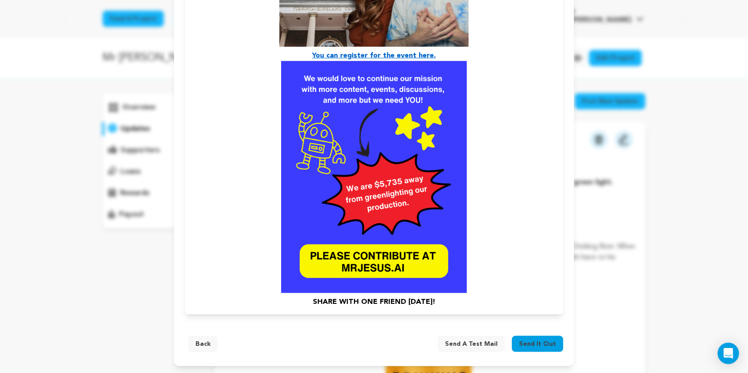
click at [542, 343] on span "Send it out" at bounding box center [537, 344] width 37 height 9
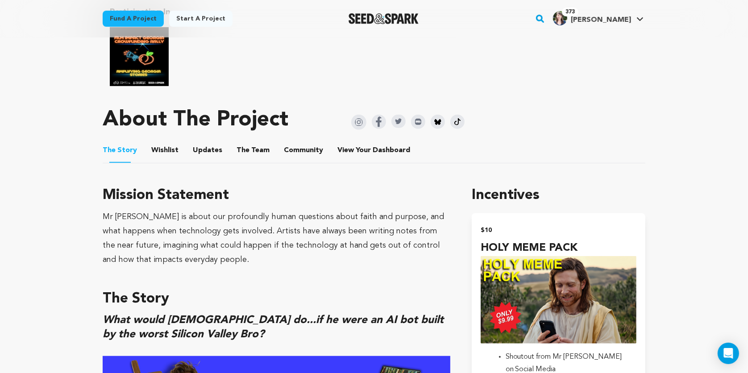
scroll to position [492, 0]
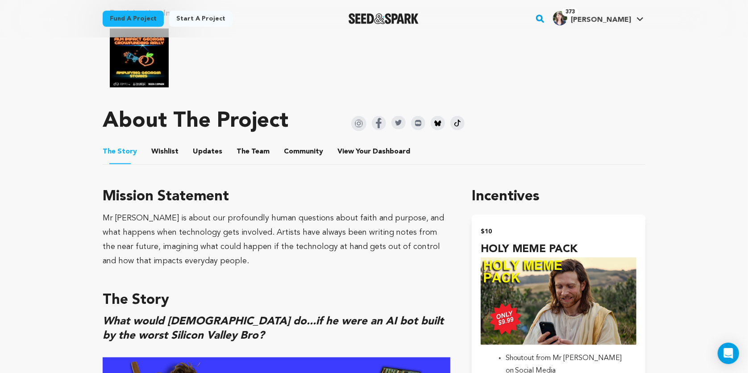
click at [206, 148] on button "Updates" at bounding box center [207, 153] width 21 height 21
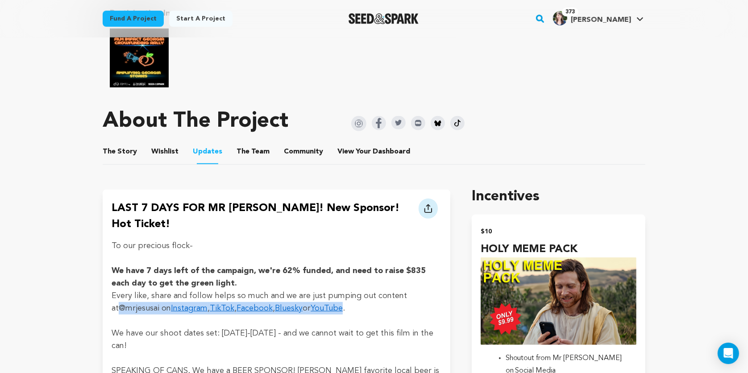
drag, startPoint x: 341, startPoint y: 292, endPoint x: 108, endPoint y: 299, distance: 233.4
copy p "@mrjesusai on Instagram , TikTok , Facebook , Bluesky or YouTube"
